Goal: Navigation & Orientation: Find specific page/section

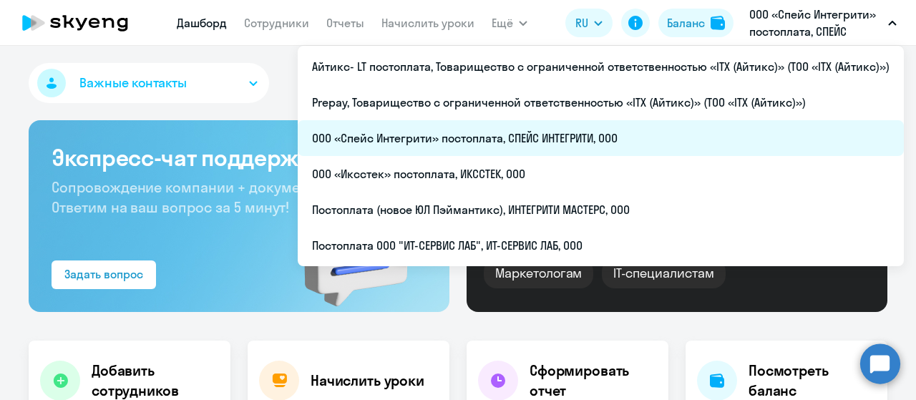
click at [581, 130] on li "ООО «Спейс Интегрити» постоплата, СПЕЙС ИНТЕГРИТИ, ООО" at bounding box center [601, 138] width 606 height 36
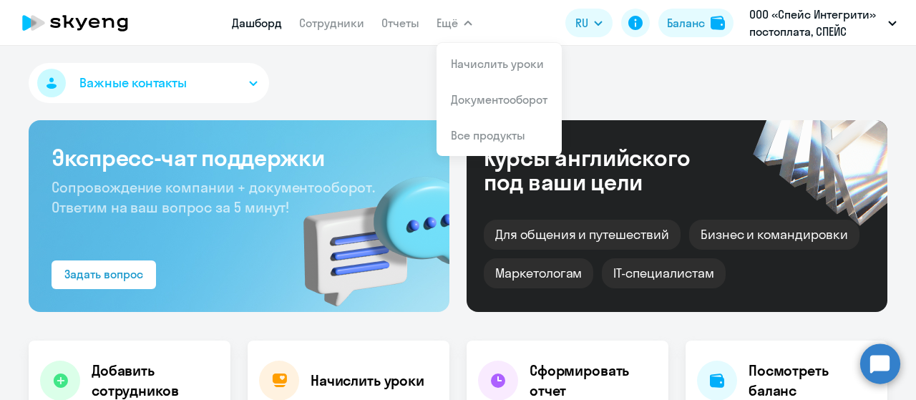
click at [467, 21] on icon "button" at bounding box center [468, 23] width 7 height 4
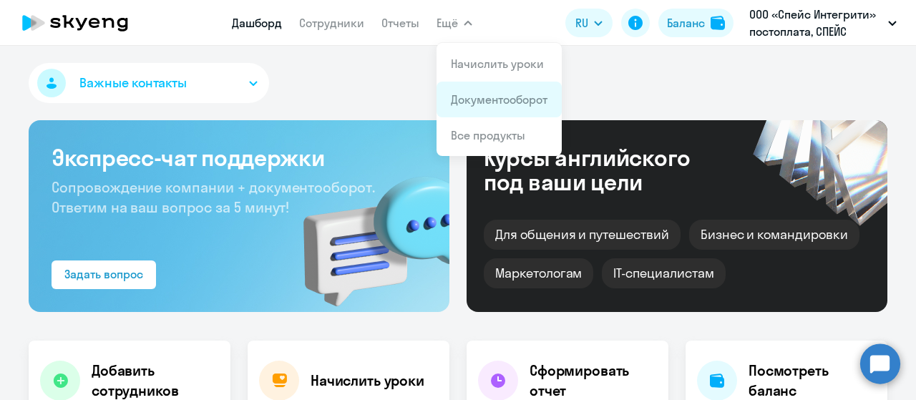
click at [485, 102] on link "Документооборот" at bounding box center [499, 99] width 97 height 14
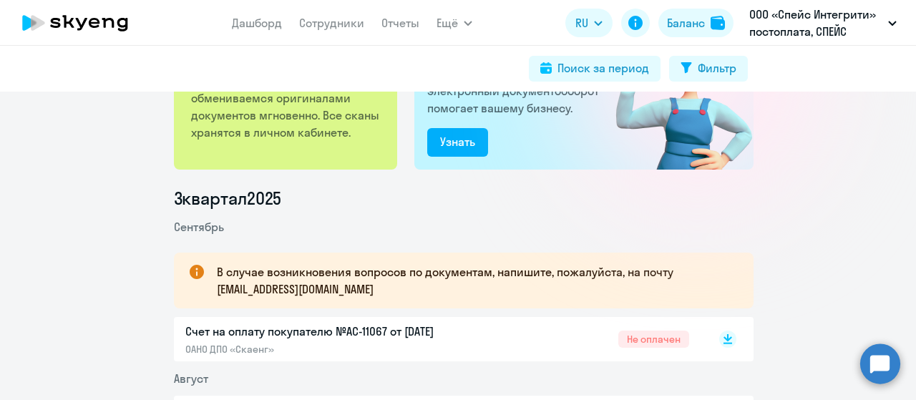
scroll to position [143, 0]
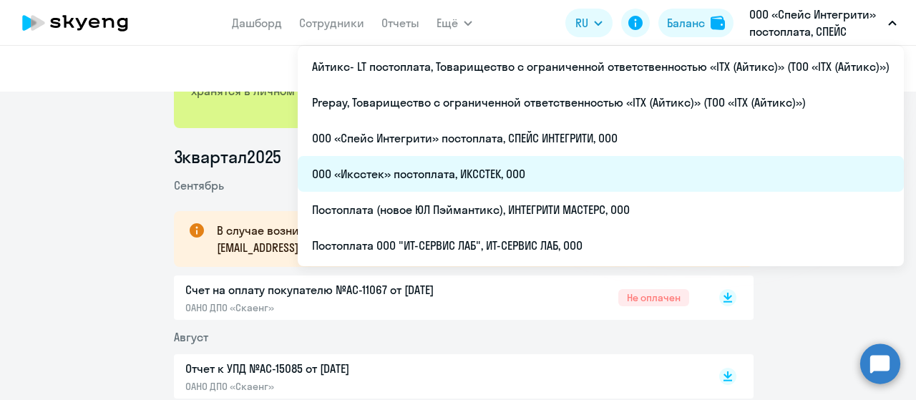
click at [591, 181] on li "ООО «Иксстек» постоплата, ИКССТЕК, ООО" at bounding box center [601, 174] width 606 height 36
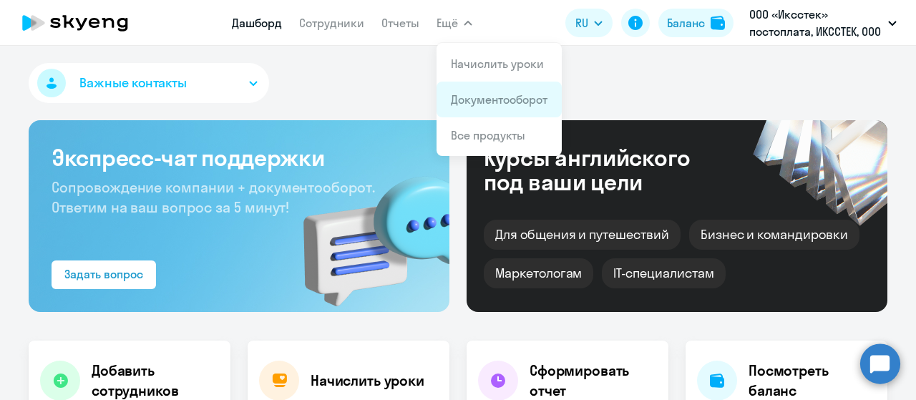
click at [476, 93] on link "Документооборот" at bounding box center [499, 99] width 97 height 14
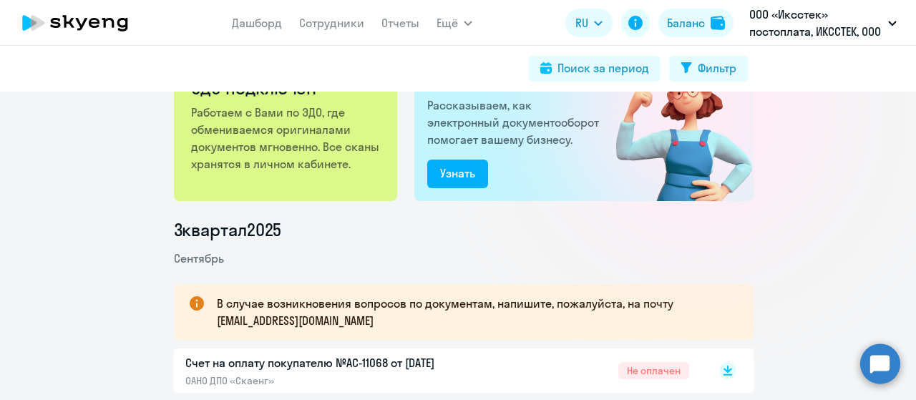
scroll to position [286, 0]
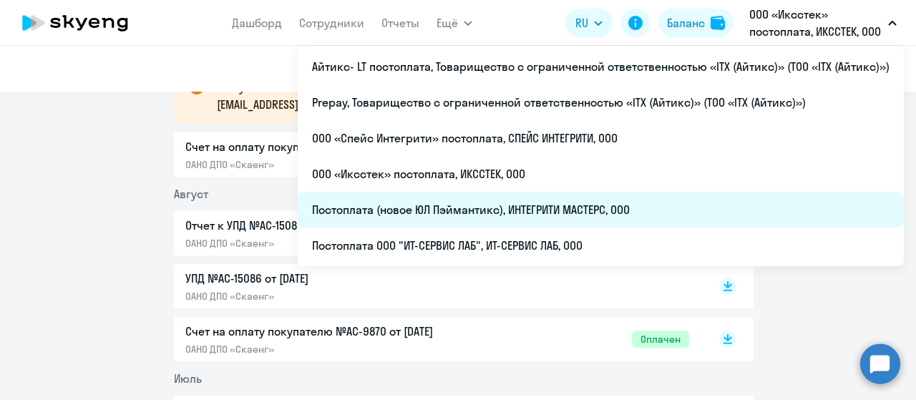
click at [624, 209] on li "Постоплата (новое ЮЛ Пэймантикс), ИНТЕГРИТИ МАСТЕРС, ООО" at bounding box center [601, 210] width 606 height 36
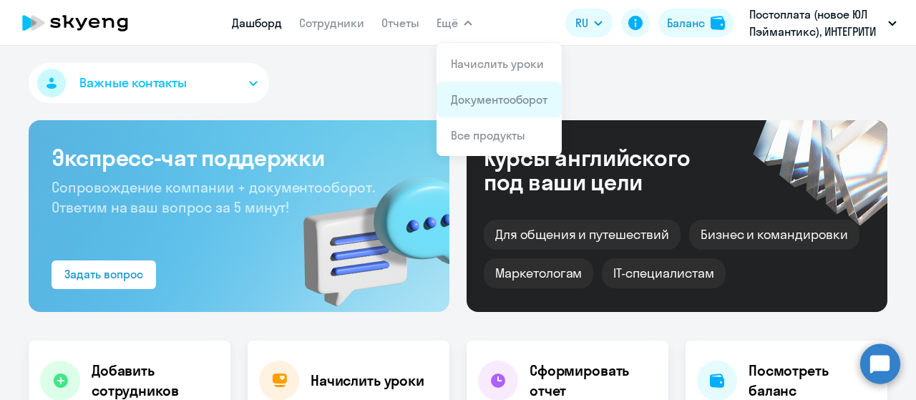
click at [485, 105] on link "Документооборот" at bounding box center [499, 99] width 97 height 14
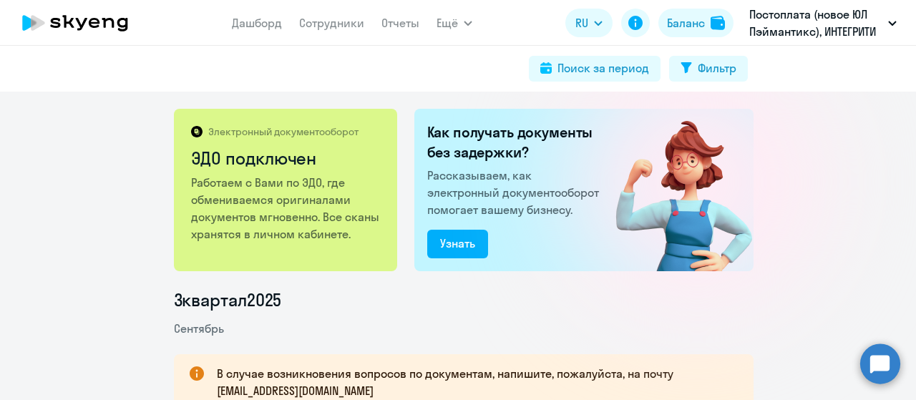
scroll to position [72, 0]
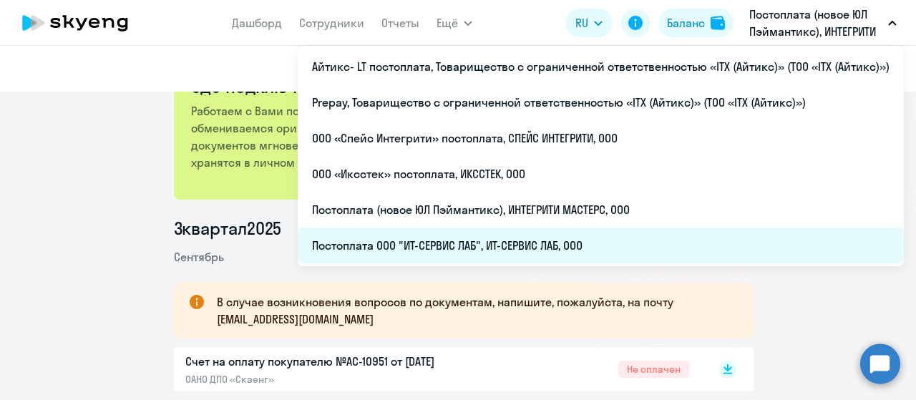
click at [523, 251] on li "Постоплата ООО "ИТ-СЕРВИС ЛАБ", ИТ-СЕРВИС ЛАБ, ООО" at bounding box center [601, 246] width 606 height 36
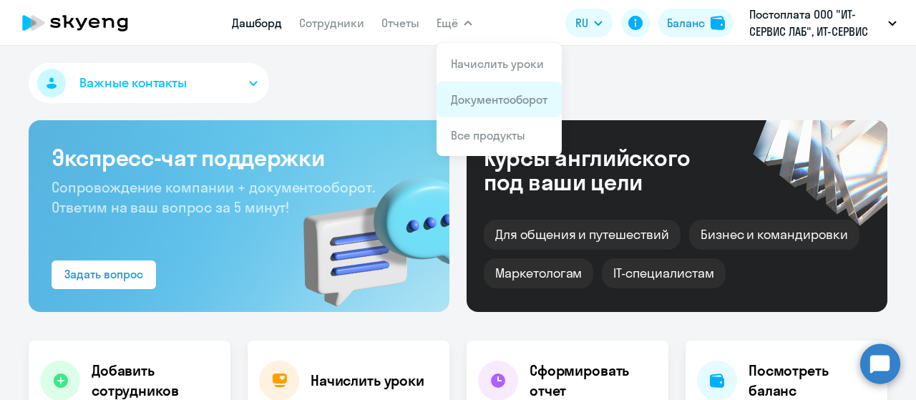
click at [468, 101] on link "Документооборот" at bounding box center [499, 99] width 97 height 14
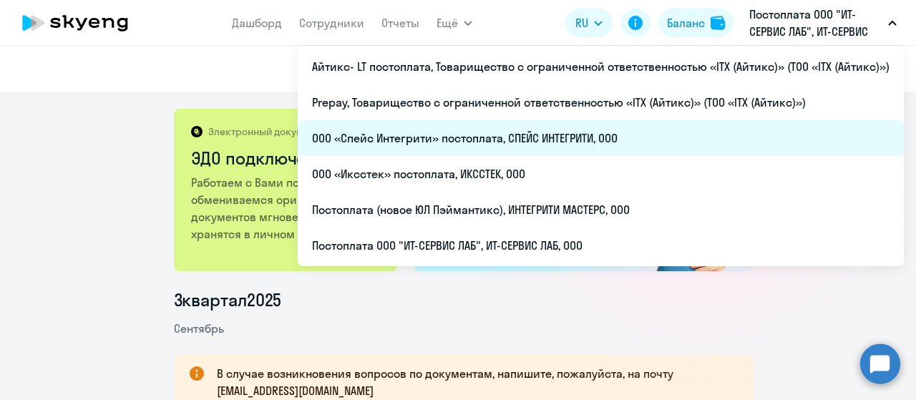
click at [531, 131] on li "ООО «Спейс Интегрити» постоплата, СПЕЙС ИНТЕГРИТИ, ООО" at bounding box center [601, 138] width 606 height 36
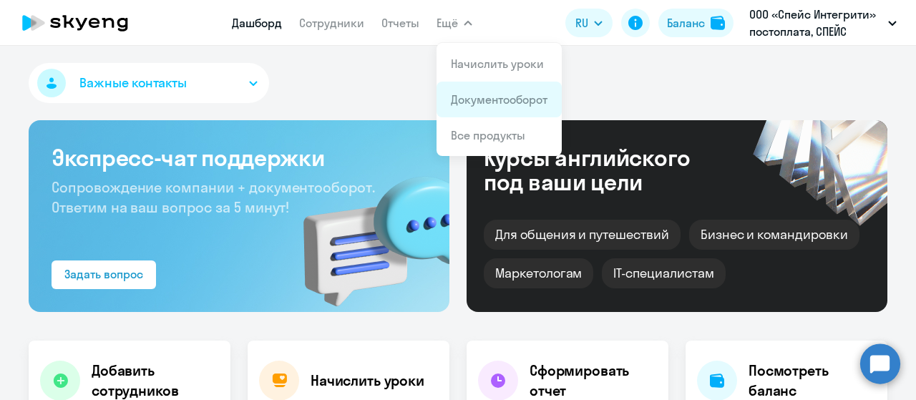
click at [477, 100] on link "Документооборот" at bounding box center [499, 99] width 97 height 14
